Goal: Task Accomplishment & Management: Manage account settings

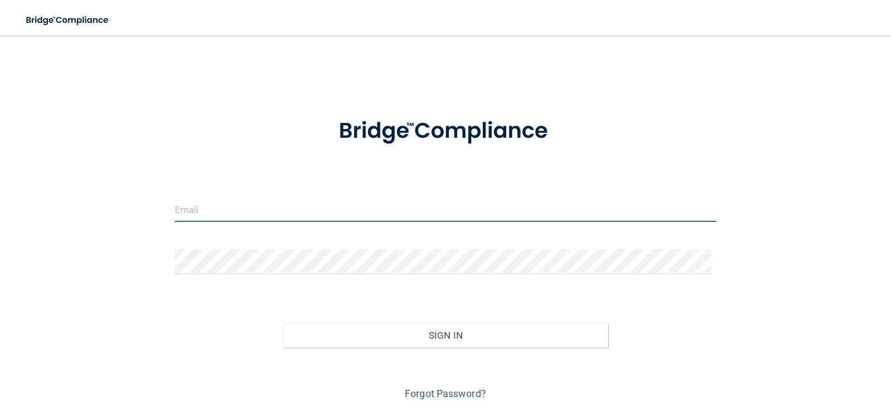
click at [253, 220] on input "email" at bounding box center [446, 209] width 542 height 25
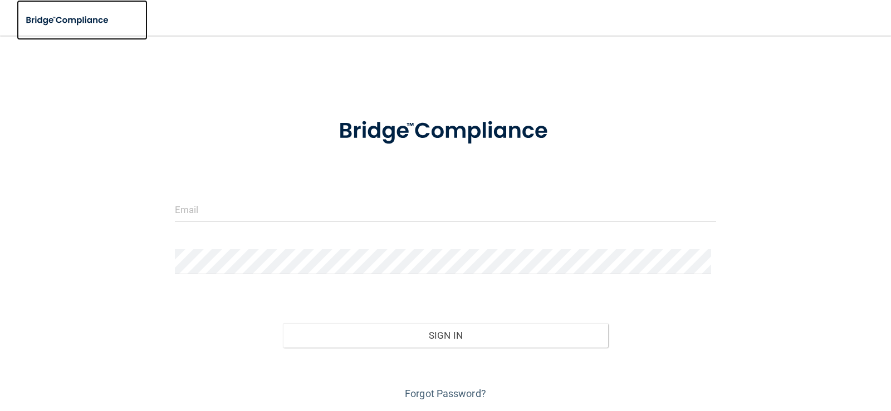
click at [47, 19] on img at bounding box center [68, 20] width 102 height 23
click at [62, 19] on img at bounding box center [68, 20] width 102 height 23
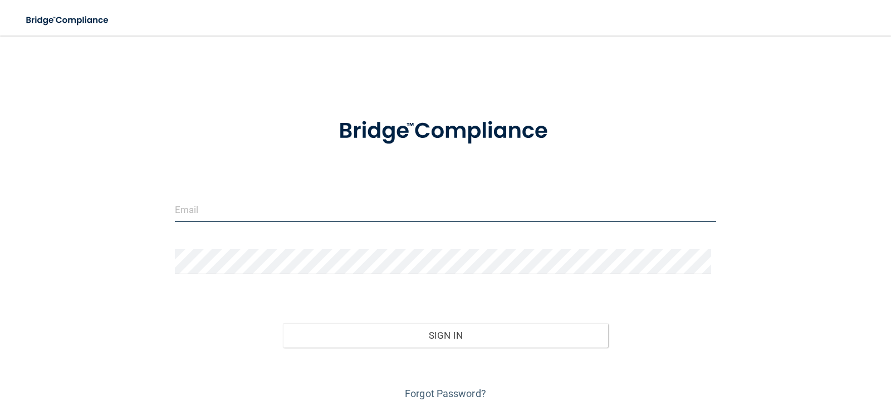
click at [204, 222] on input "email" at bounding box center [446, 209] width 542 height 25
type input "kimmiemason4@hotmail.com"
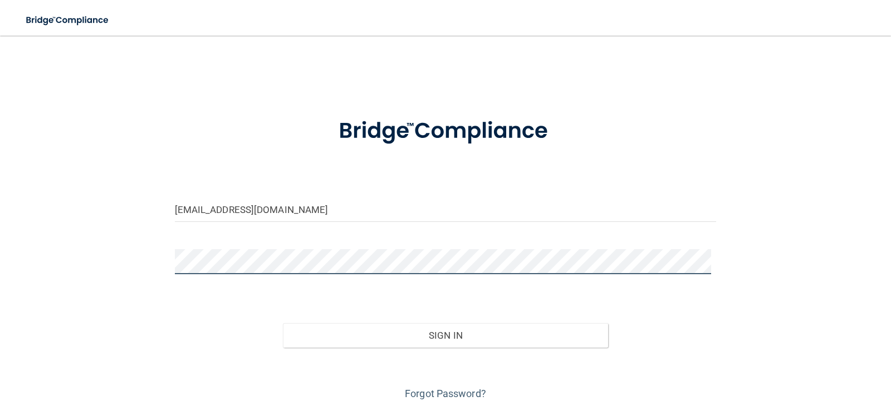
click at [283, 324] on button "Sign In" at bounding box center [445, 336] width 325 height 24
